Goal: Find specific page/section: Find specific page/section

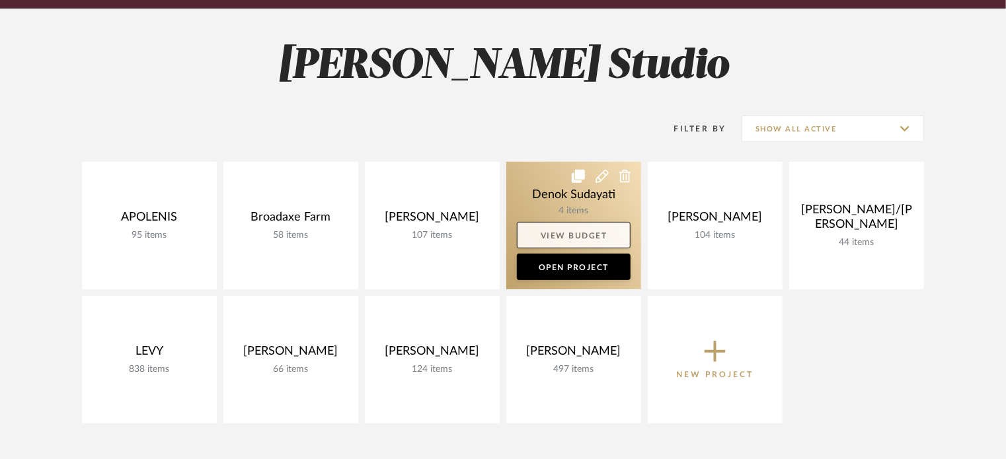
scroll to position [198, 0]
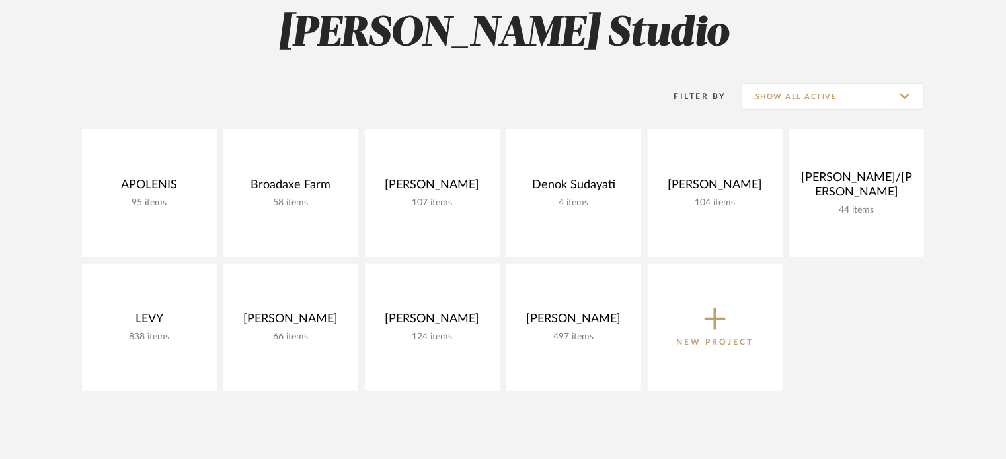
click at [765, 81] on div "Filter By Show All Active" at bounding box center [783, 96] width 282 height 33
click at [770, 87] on input "Show All Active" at bounding box center [832, 96] width 182 height 26
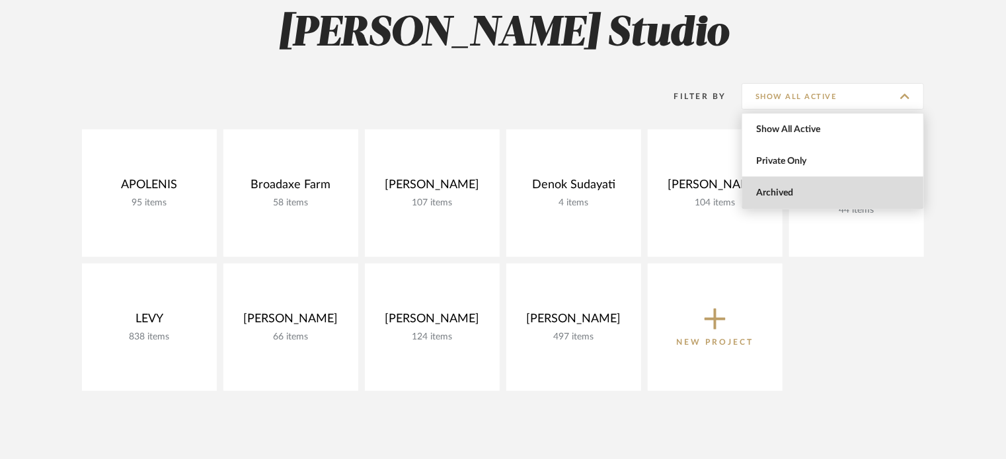
click at [775, 190] on span "Archived" at bounding box center [834, 193] width 157 height 11
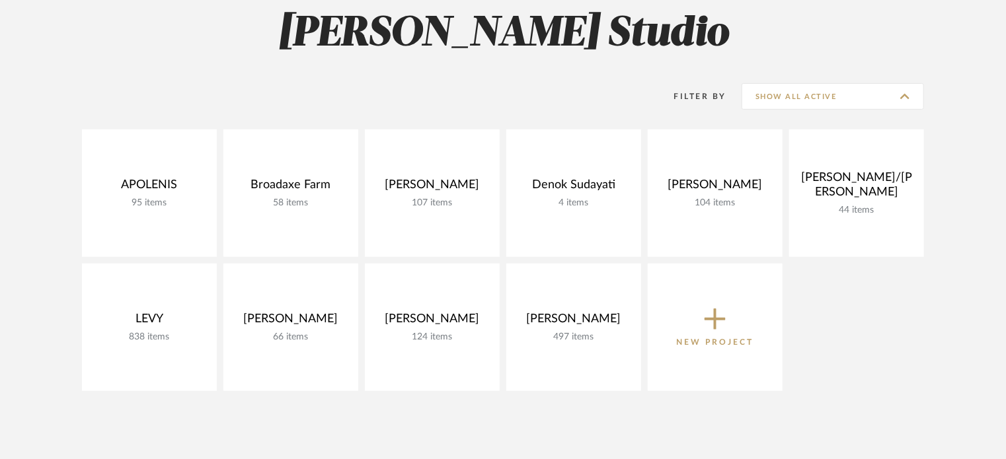
type input "Archived"
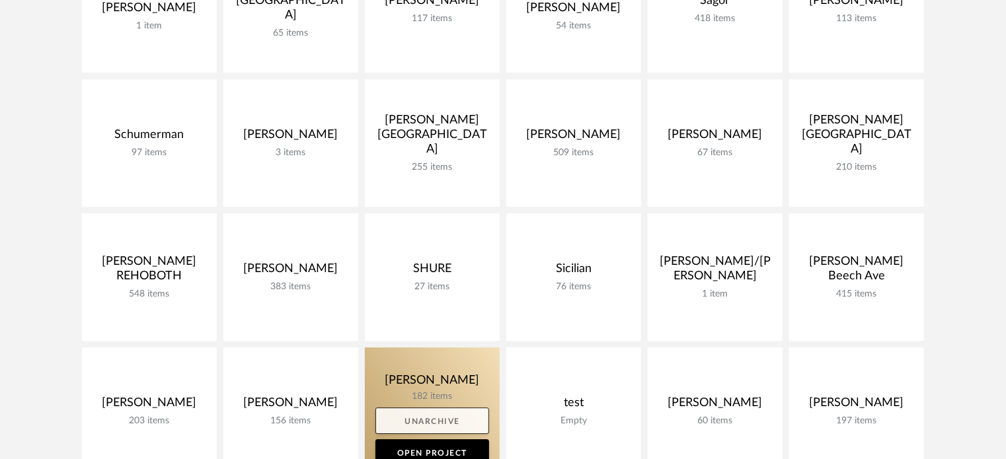
scroll to position [1850, 0]
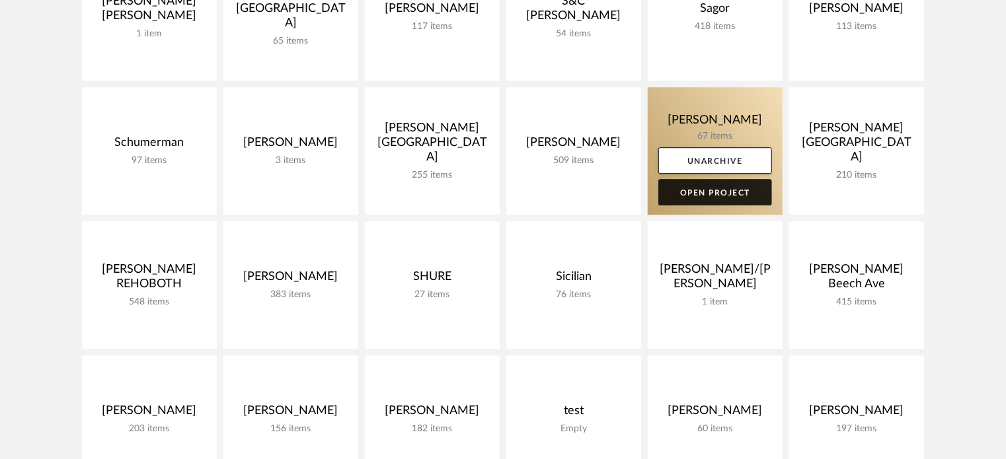
click at [677, 188] on link "Open Project" at bounding box center [715, 192] width 114 height 26
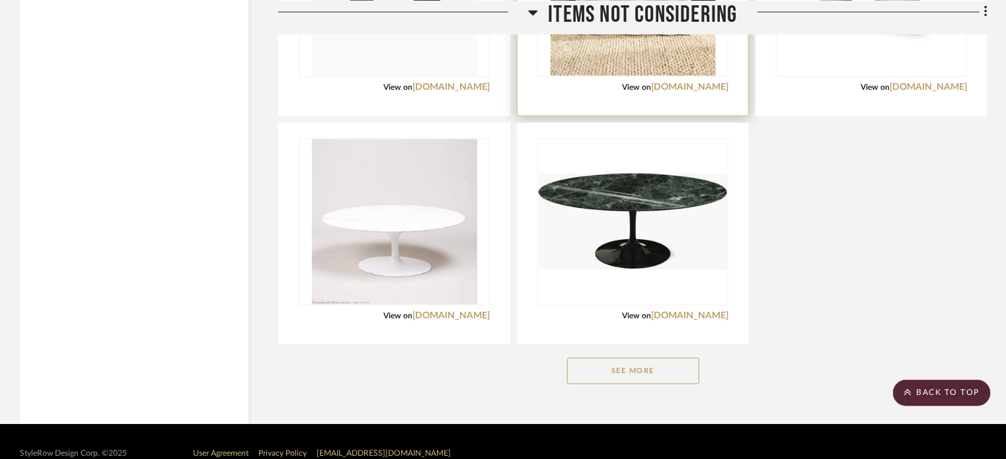
scroll to position [5853, 0]
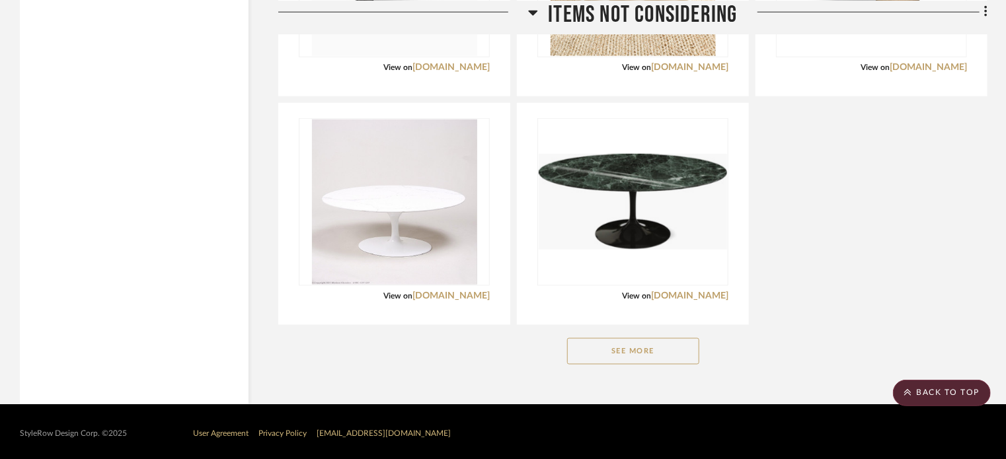
click at [625, 343] on button "See More" at bounding box center [633, 351] width 132 height 26
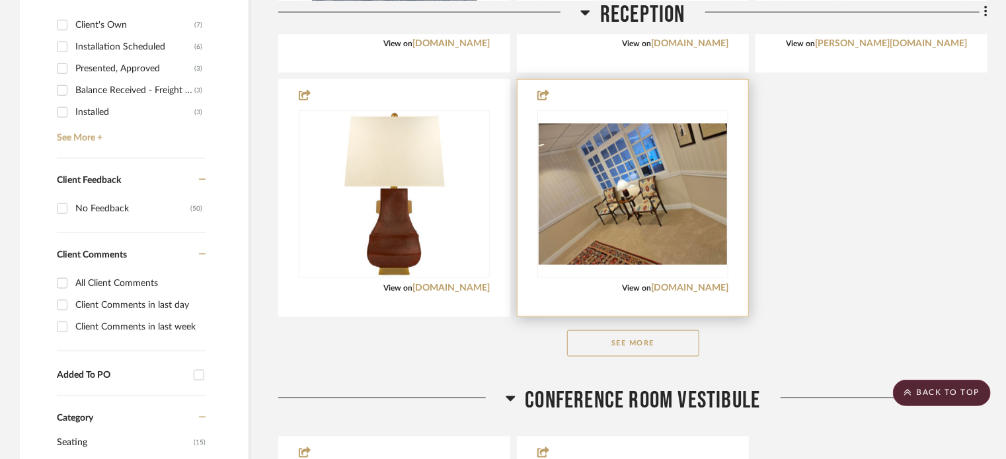
scroll to position [397, 0]
